Goal: Register for event/course

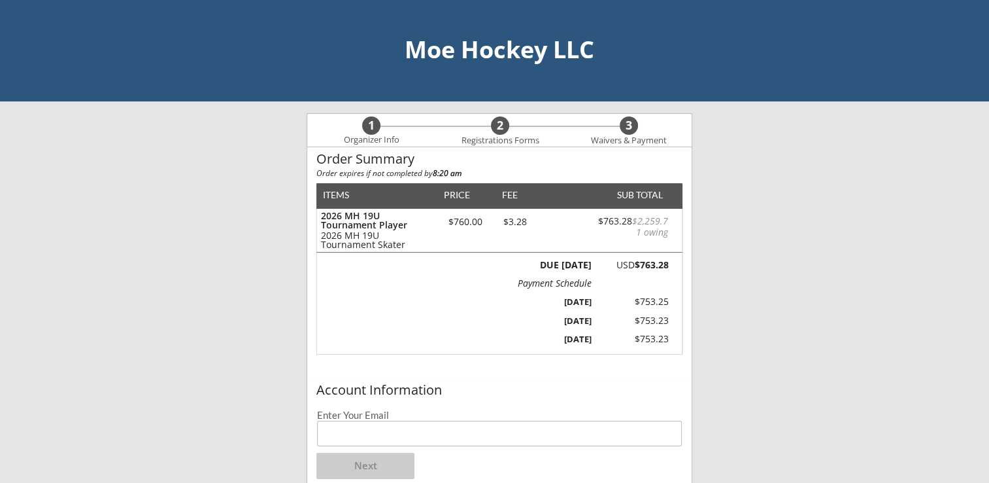
scroll to position [131, 0]
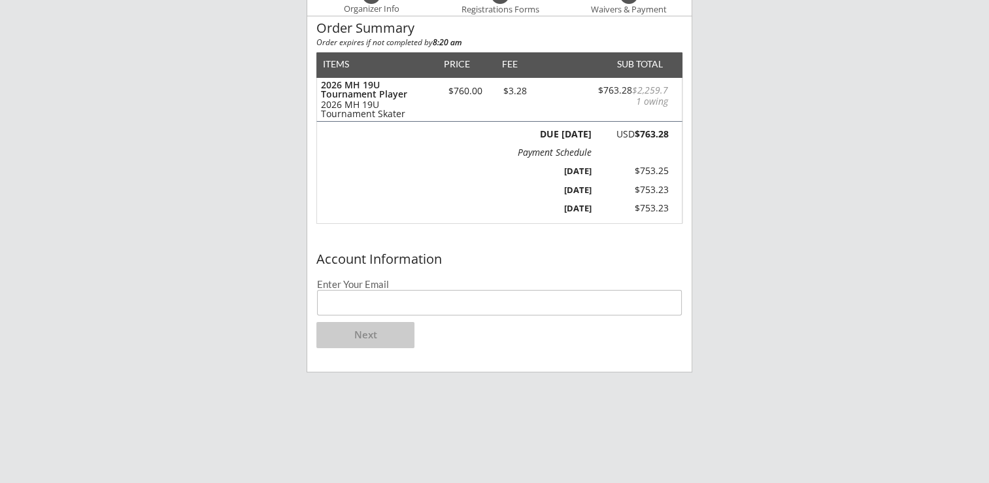
click at [413, 303] on input "email" at bounding box center [499, 303] width 365 height 26
type input "[EMAIL_ADDRESS][DOMAIN_NAME]"
drag, startPoint x: 387, startPoint y: 328, endPoint x: 389, endPoint y: 321, distance: 7.5
click at [387, 328] on button "Next" at bounding box center [365, 335] width 98 height 26
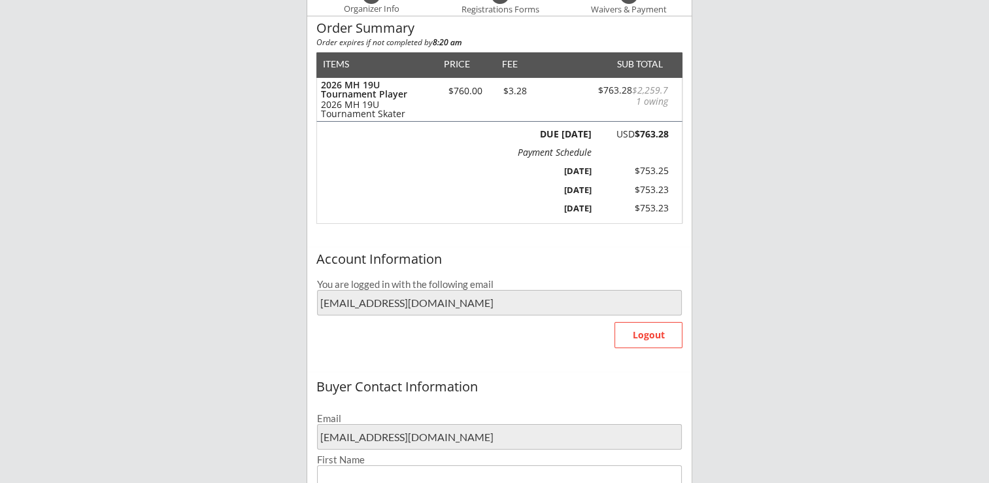
type input "[PERSON_NAME]"
type input "[PHONE_NUMBER]"
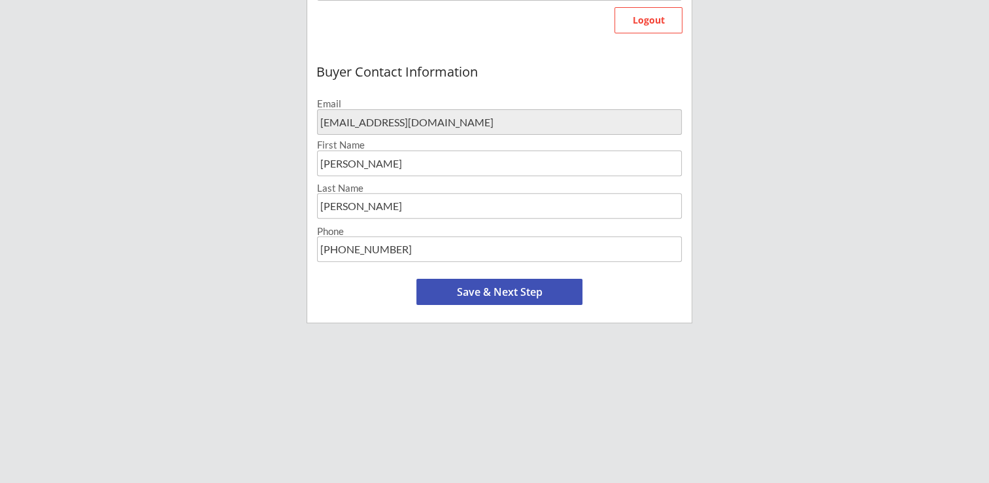
scroll to position [458, 0]
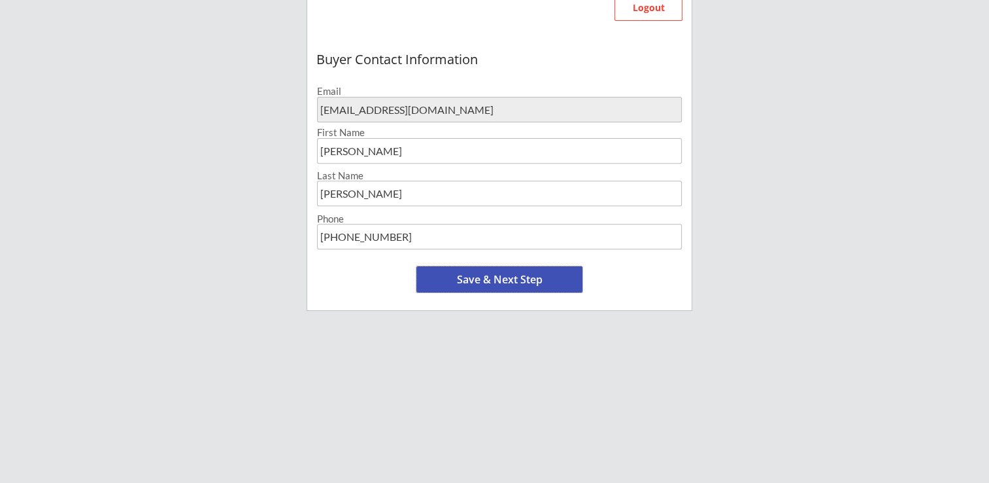
click at [522, 278] on button "Save & Next Step" at bounding box center [500, 279] width 166 height 26
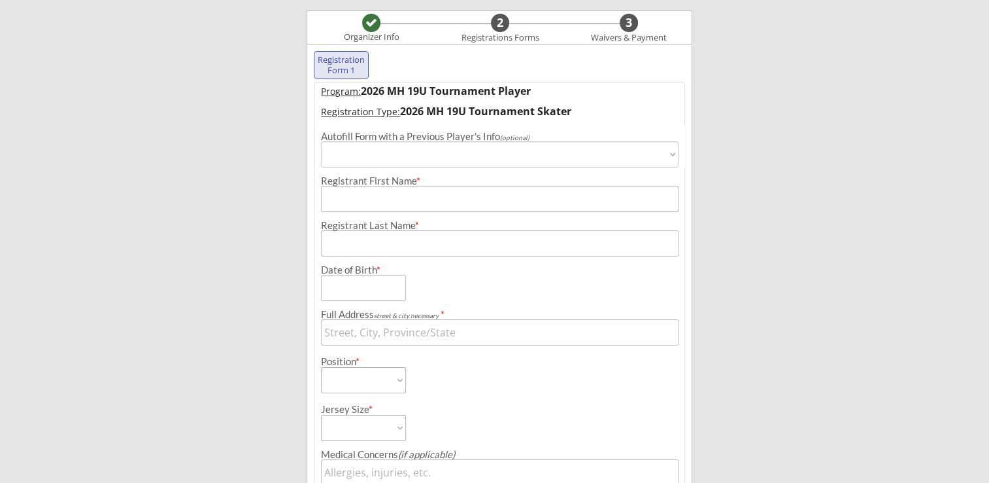
scroll to position [99, 0]
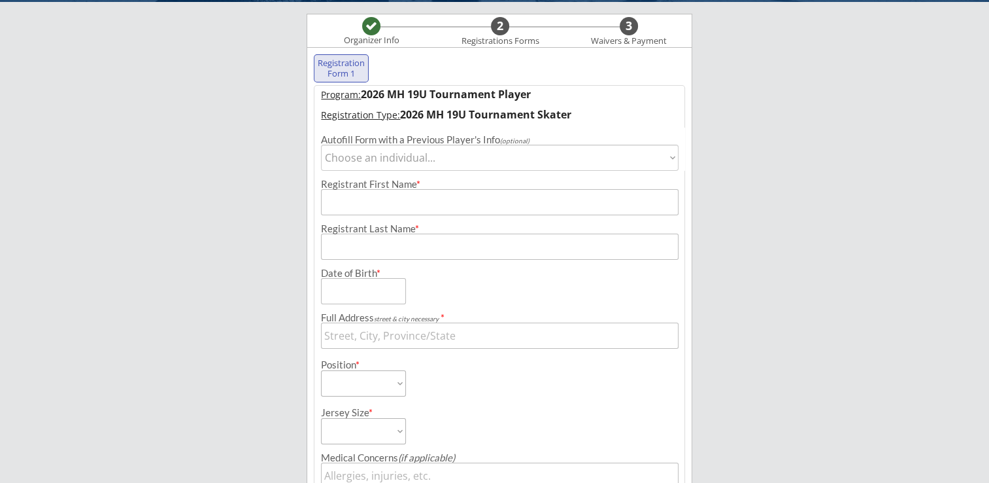
click at [356, 157] on select "Choose an individual... [PERSON_NAME]" at bounding box center [499, 158] width 357 height 26
select select ""1348695171700984260__LOOKUP__1717373227040x641682107190476800""
click at [321, 145] on select "Choose an individual... [PERSON_NAME]" at bounding box center [499, 158] width 357 height 26
type input "[PERSON_NAME]"
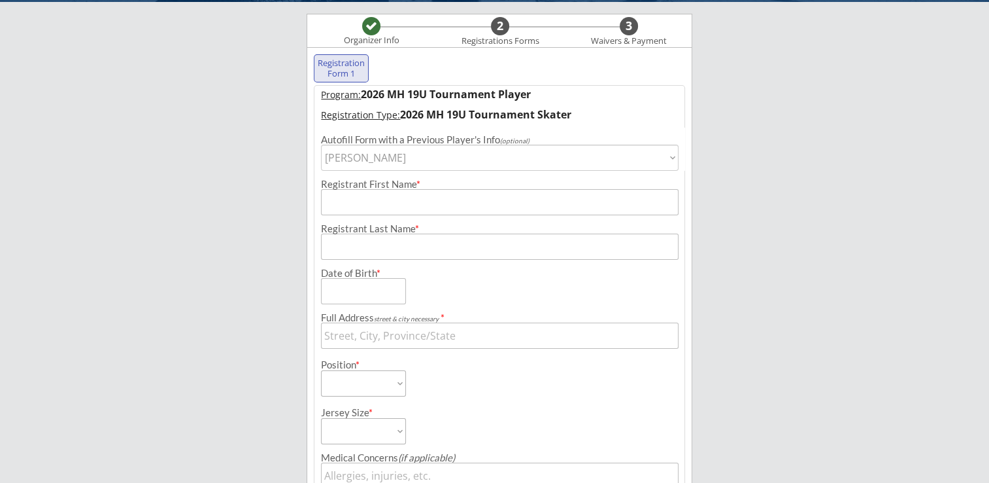
type input "[DATE]"
type input "[STREET_ADDRESS]"
select select ""Forward""
type input "None"
type input "[PERSON_NAME]"
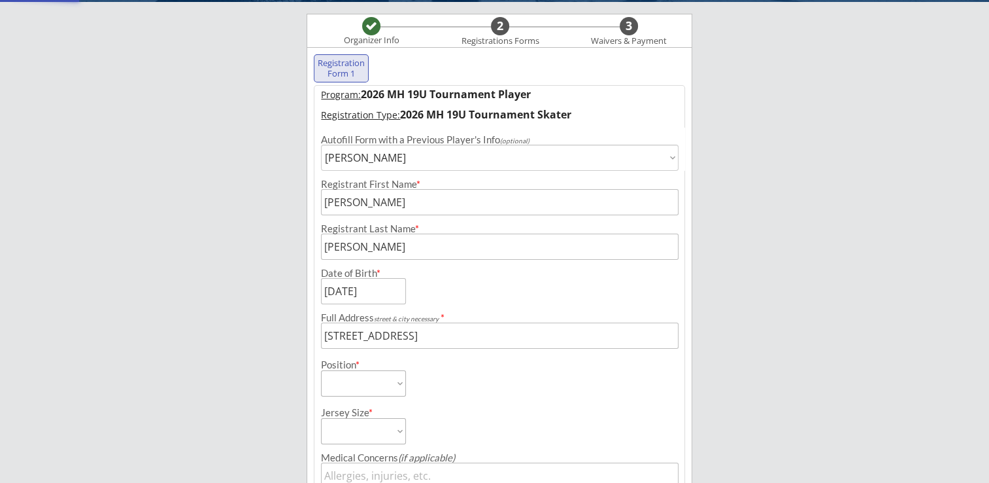
type input "[PHONE_NUMBER]"
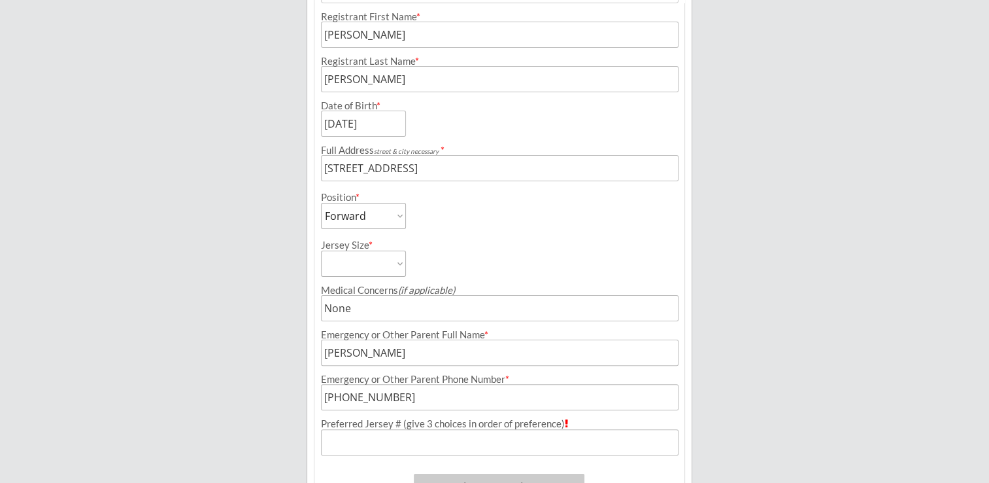
scroll to position [361, 0]
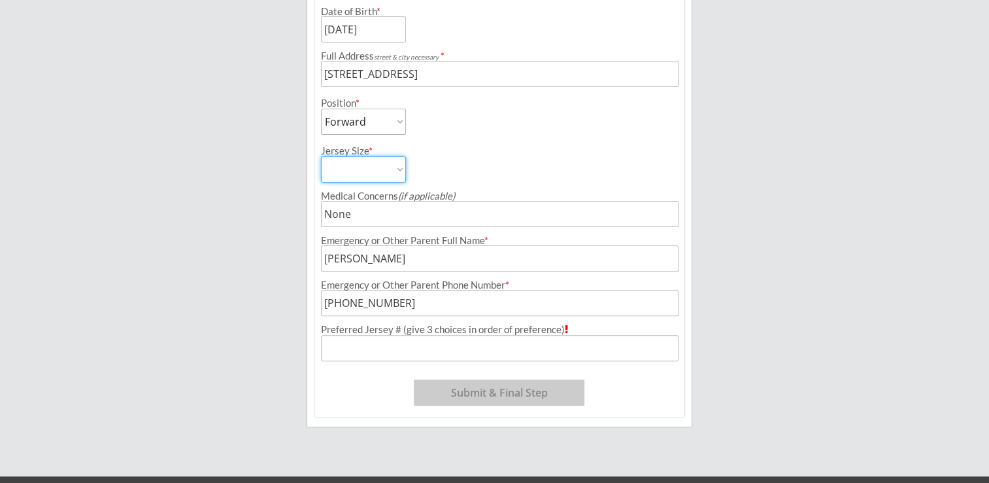
click at [396, 173] on select "Adult Small Adult Medium Adult Large Adult Goalie Cut" at bounding box center [363, 169] width 85 height 26
select select ""Adult Large""
click at [321, 156] on select "Adult Small Adult Medium Adult Large Adult Goalie Cut" at bounding box center [363, 169] width 85 height 26
click at [386, 348] on input "input" at bounding box center [499, 348] width 357 height 26
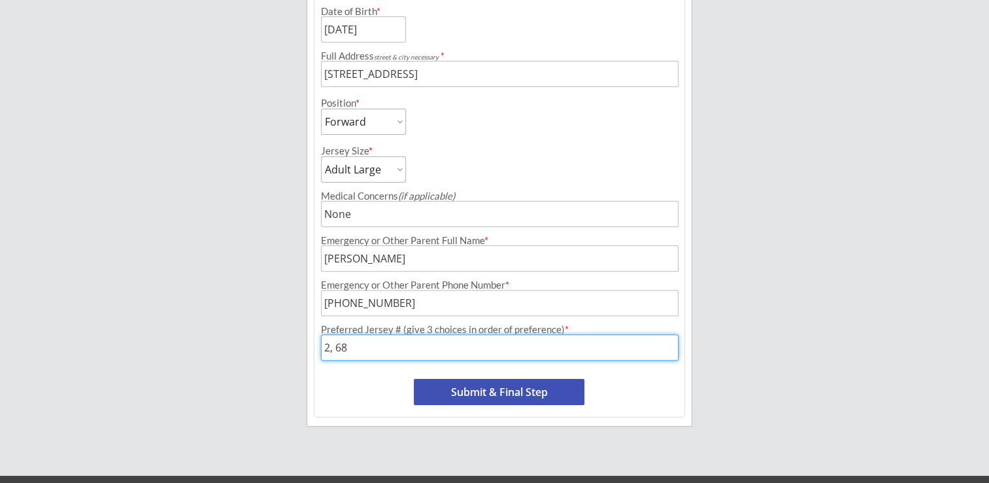
type input "2, 68"
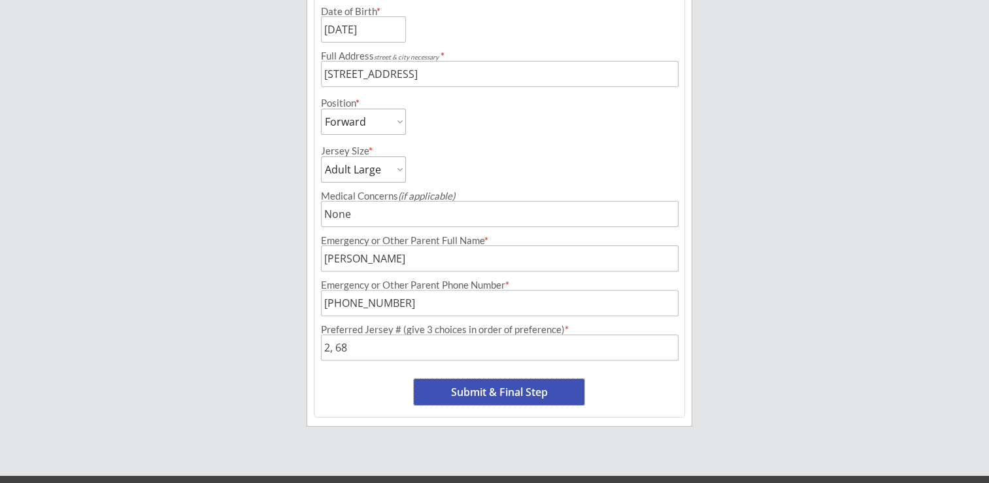
click at [482, 395] on button "Submit & Final Step" at bounding box center [499, 392] width 171 height 26
select select ""Yes, use this card""
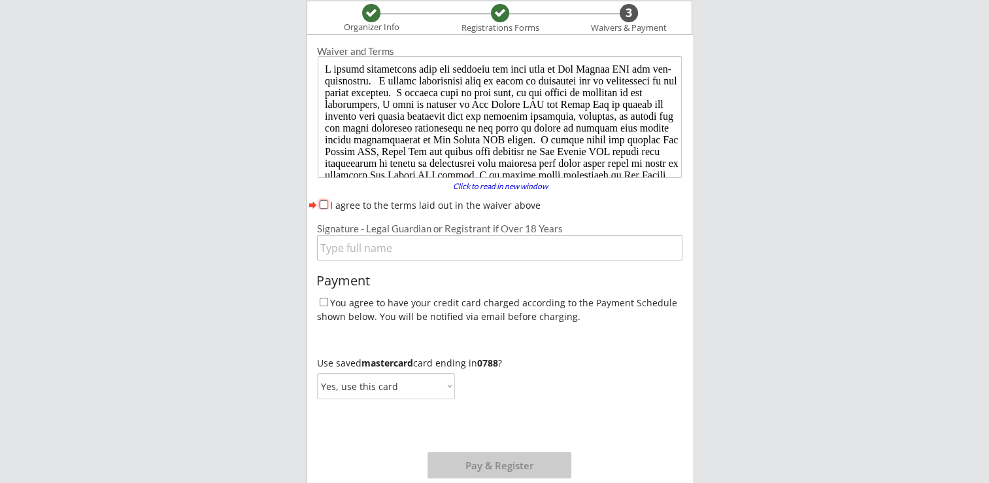
scroll to position [0, 0]
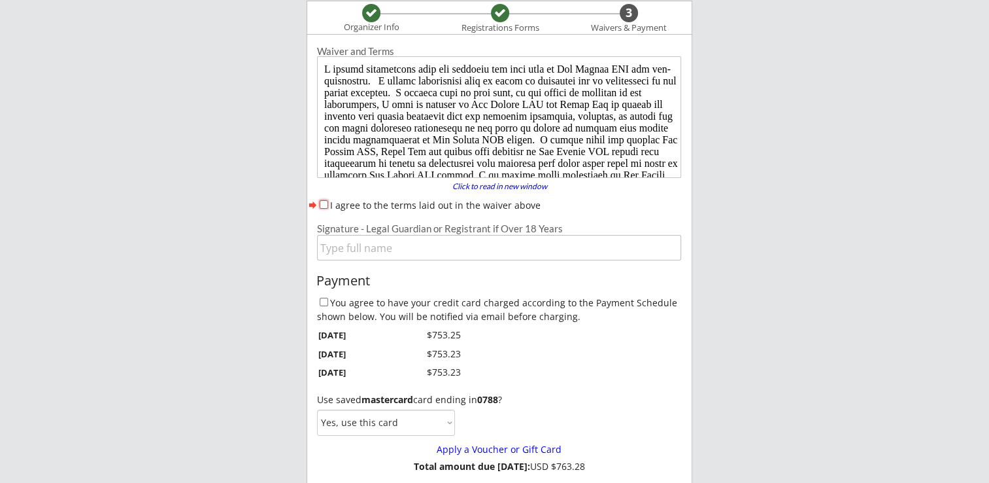
click at [325, 205] on input "I agree to the terms laid out in the waiver above" at bounding box center [324, 204] width 9 height 9
checkbox input "true"
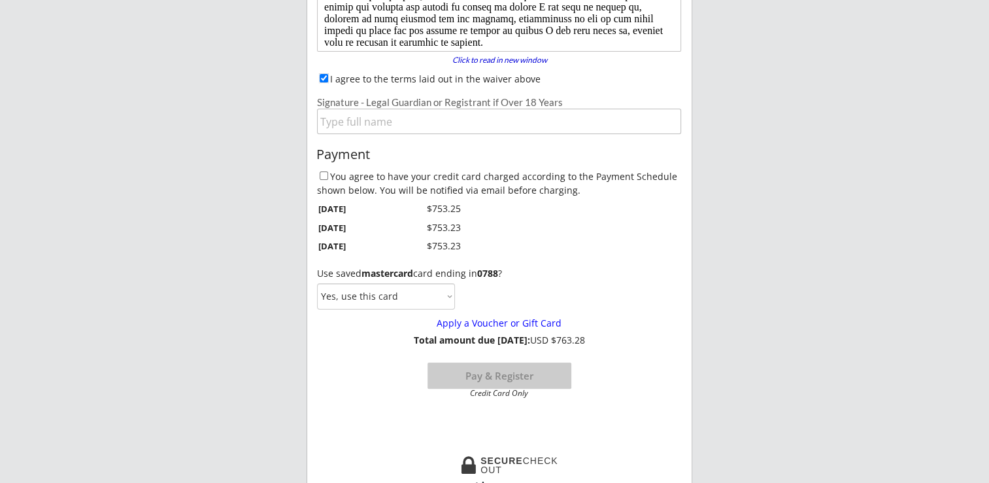
scroll to position [243, 0]
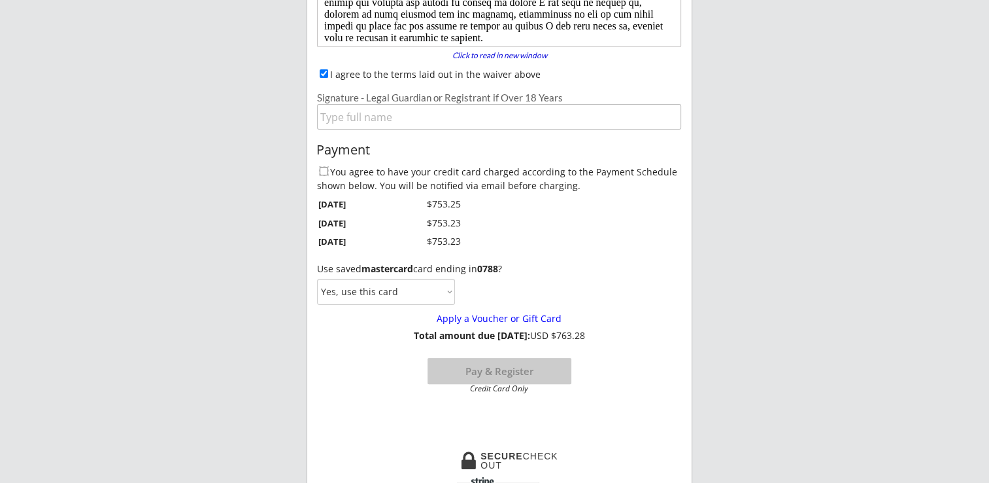
click at [325, 170] on input "You agree to have your credit card charged according to the Payment Schedule sh…" at bounding box center [324, 171] width 9 height 9
checkbox input "true"
click at [435, 282] on select "Yes, use this card No, use a different card" at bounding box center [386, 292] width 138 height 26
click at [437, 284] on select "Yes, use this card No, use a different card" at bounding box center [386, 292] width 138 height 26
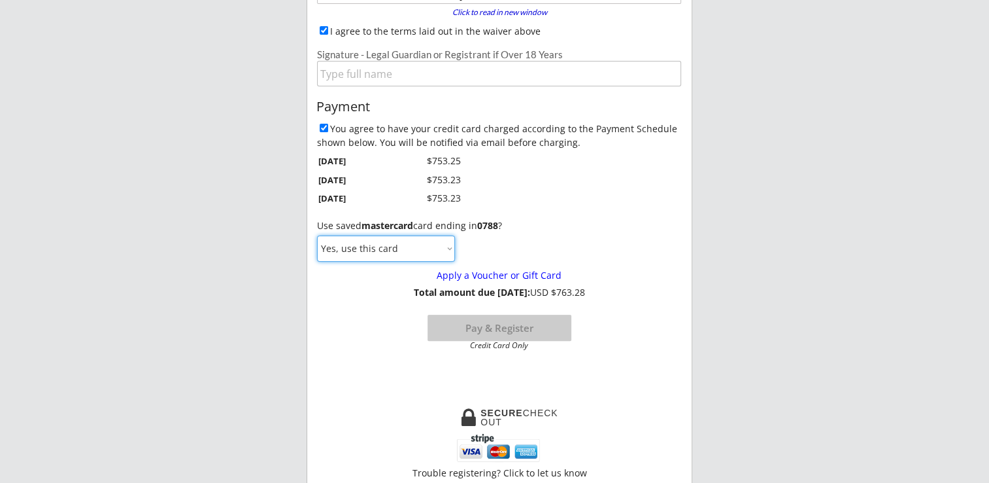
scroll to position [309, 0]
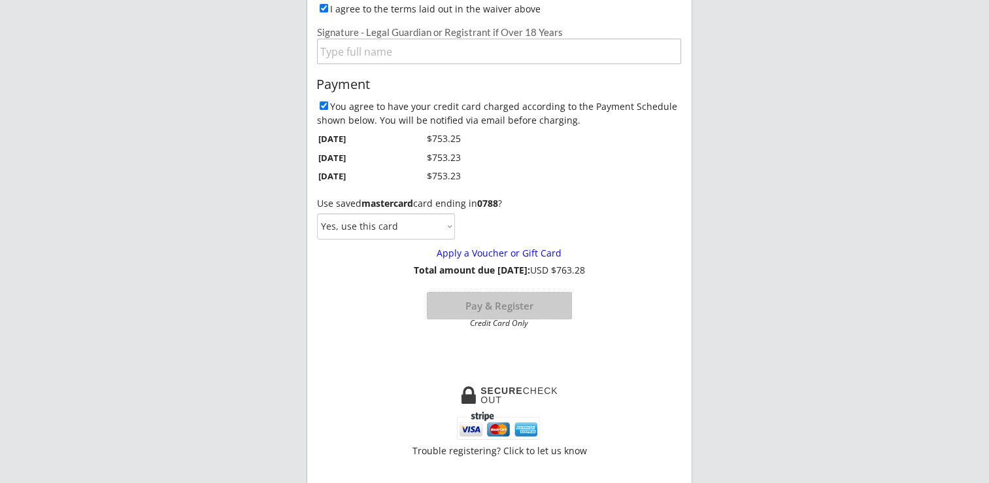
click at [513, 304] on button "Pay & Register" at bounding box center [500, 305] width 144 height 26
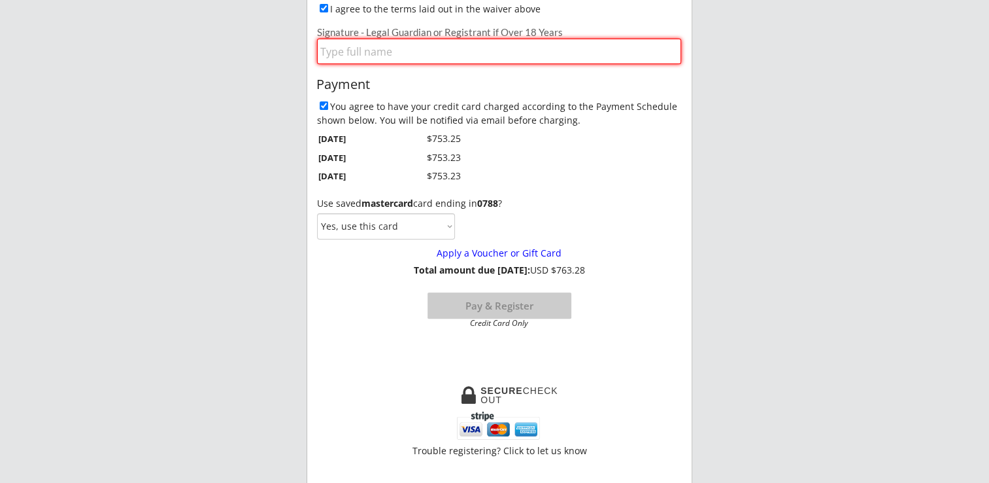
click at [377, 56] on input "input" at bounding box center [499, 52] width 364 height 26
type input "[PERSON_NAME]"
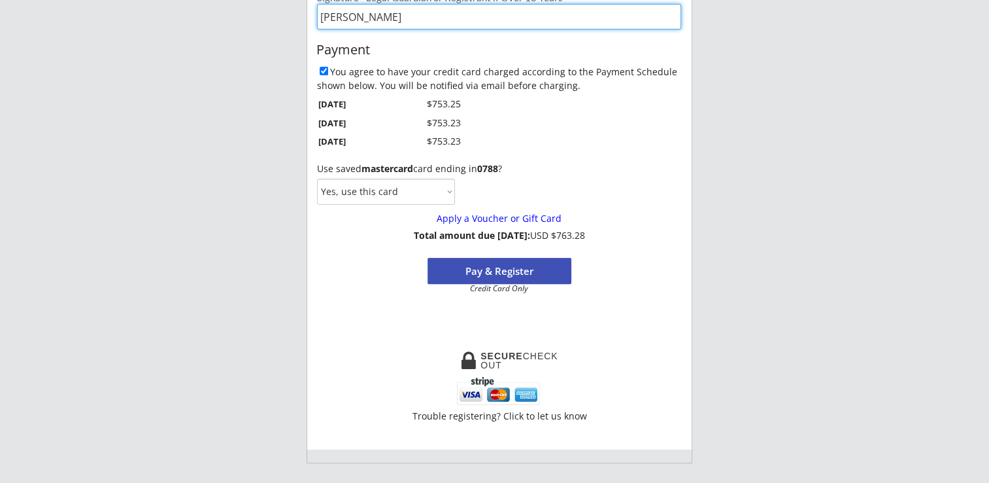
scroll to position [374, 0]
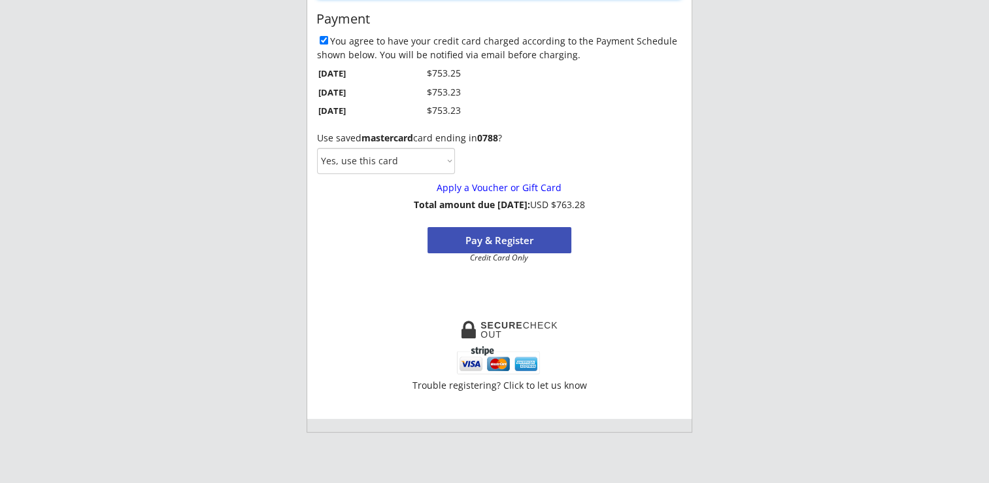
click at [502, 239] on button "Pay & Register" at bounding box center [500, 240] width 144 height 26
